Goal: Task Accomplishment & Management: Use online tool/utility

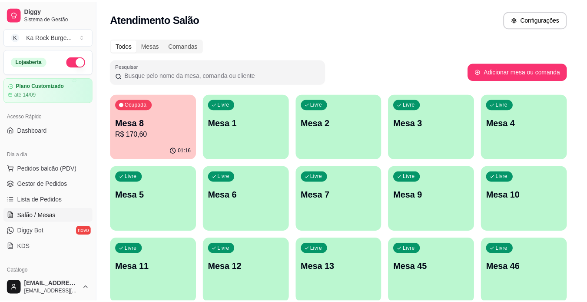
scroll to position [263, 0]
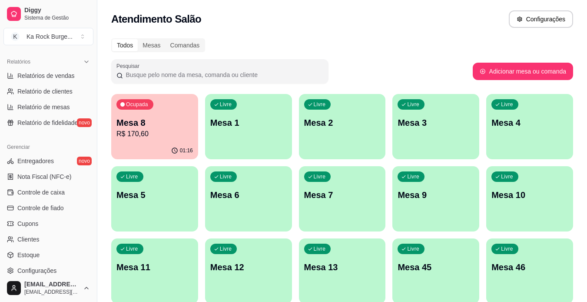
click at [162, 139] on div "Ocupada Mesa 8 R$ 170,60" at bounding box center [154, 118] width 87 height 48
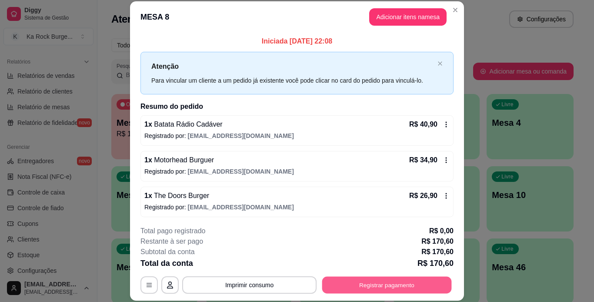
click at [369, 280] on button "Registrar pagamento" at bounding box center [386, 284] width 129 height 17
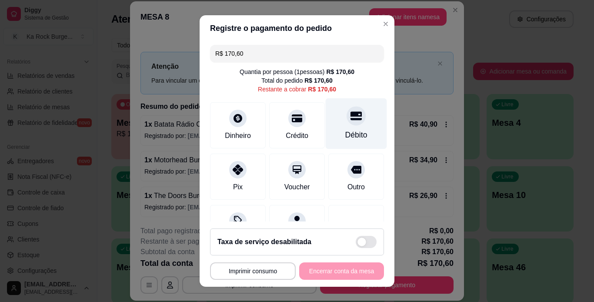
click at [348, 127] on div "Débito" at bounding box center [355, 123] width 61 height 51
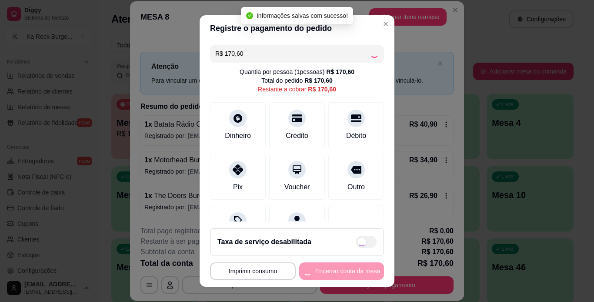
type input "R$ 0,00"
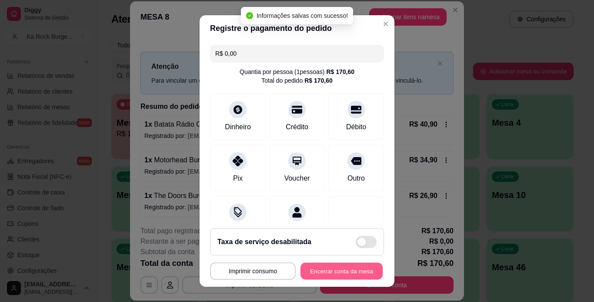
click at [340, 276] on button "Encerrar conta da mesa" at bounding box center [341, 270] width 82 height 17
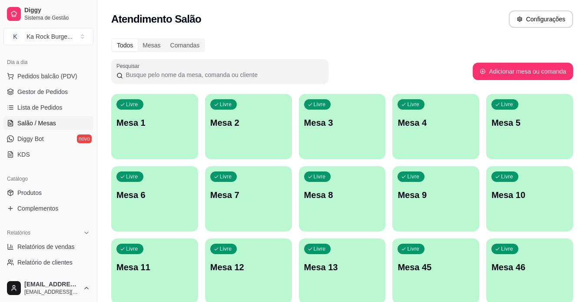
scroll to position [89, 0]
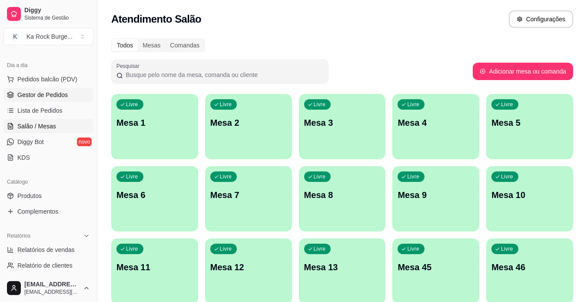
click at [53, 96] on span "Gestor de Pedidos" at bounding box center [42, 94] width 50 height 9
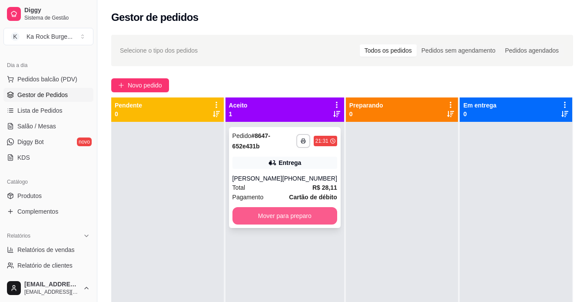
click at [261, 216] on button "Mover para preparo" at bounding box center [284, 215] width 105 height 17
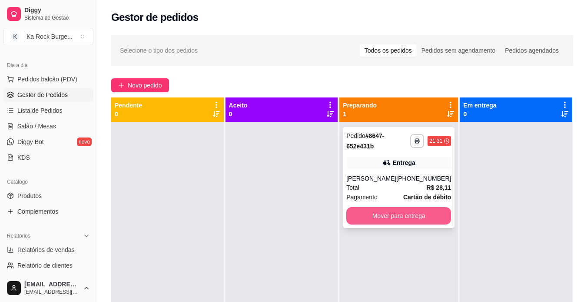
click at [393, 218] on button "Mover para entrega" at bounding box center [398, 215] width 105 height 17
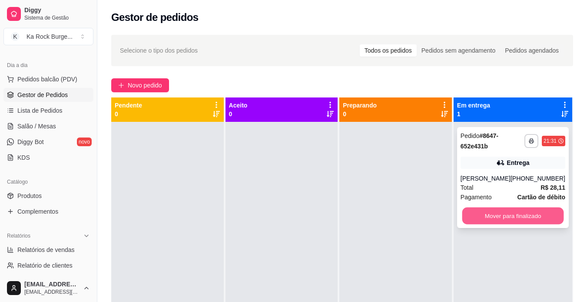
click at [469, 219] on button "Mover para finalizado" at bounding box center [513, 215] width 102 height 17
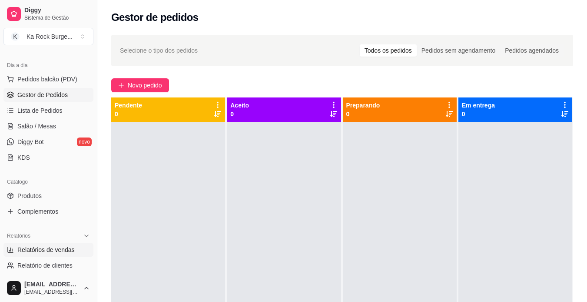
click at [51, 247] on span "Relatórios de vendas" at bounding box center [45, 249] width 57 height 9
select select "ALL"
select select "0"
